Goal: Task Accomplishment & Management: Use online tool/utility

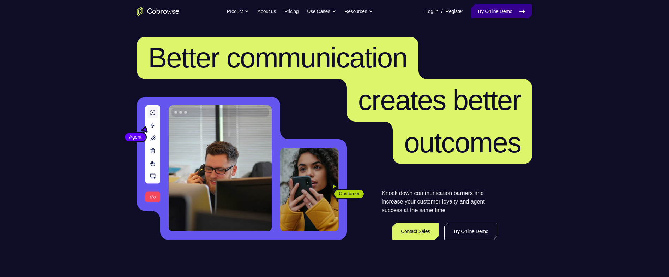
click at [489, 13] on link "Try Online Demo" at bounding box center [502, 11] width 61 height 14
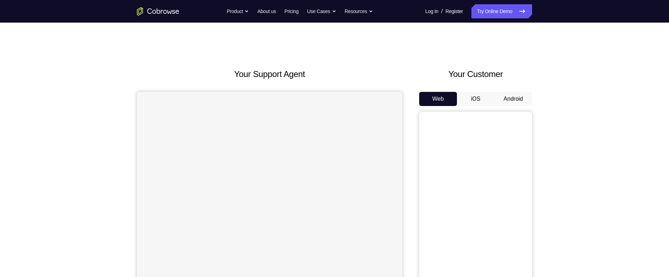
click at [523, 100] on button "Android" at bounding box center [514, 99] width 38 height 14
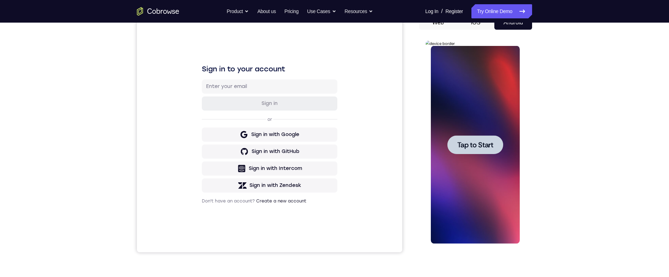
click at [487, 153] on div at bounding box center [475, 144] width 56 height 19
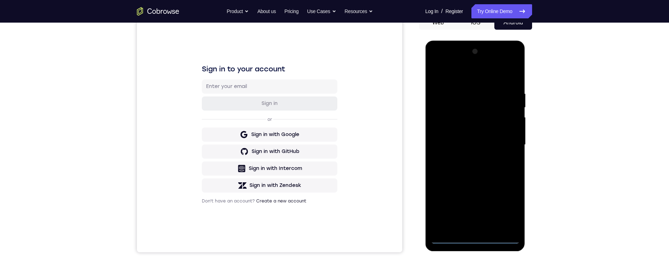
click at [481, 237] on div at bounding box center [475, 145] width 89 height 198
click at [508, 208] on div at bounding box center [475, 145] width 89 height 198
click at [499, 80] on div at bounding box center [475, 145] width 89 height 198
click at [510, 141] on div at bounding box center [475, 145] width 89 height 198
click at [472, 157] on div at bounding box center [475, 145] width 89 height 198
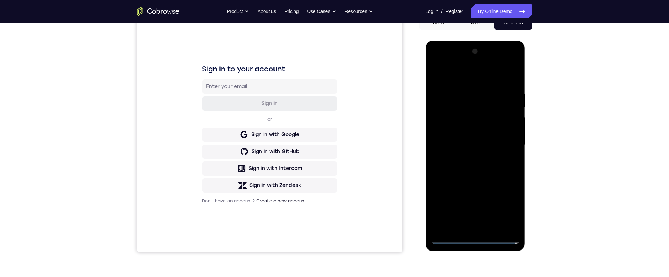
click at [500, 133] on div at bounding box center [475, 145] width 89 height 198
click at [491, 130] on div at bounding box center [475, 145] width 89 height 198
click at [499, 147] on div at bounding box center [475, 145] width 89 height 198
click at [510, 155] on div at bounding box center [475, 145] width 89 height 198
click at [517, 82] on div at bounding box center [475, 145] width 89 height 198
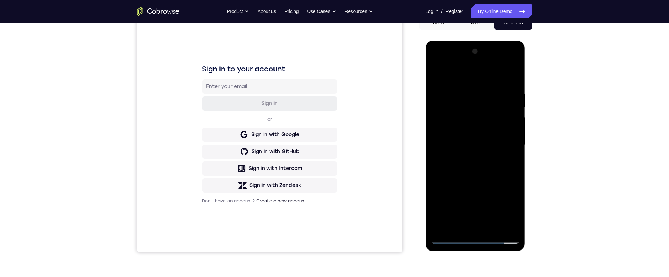
click at [512, 74] on div at bounding box center [475, 145] width 89 height 198
